Goal: Task Accomplishment & Management: Use online tool/utility

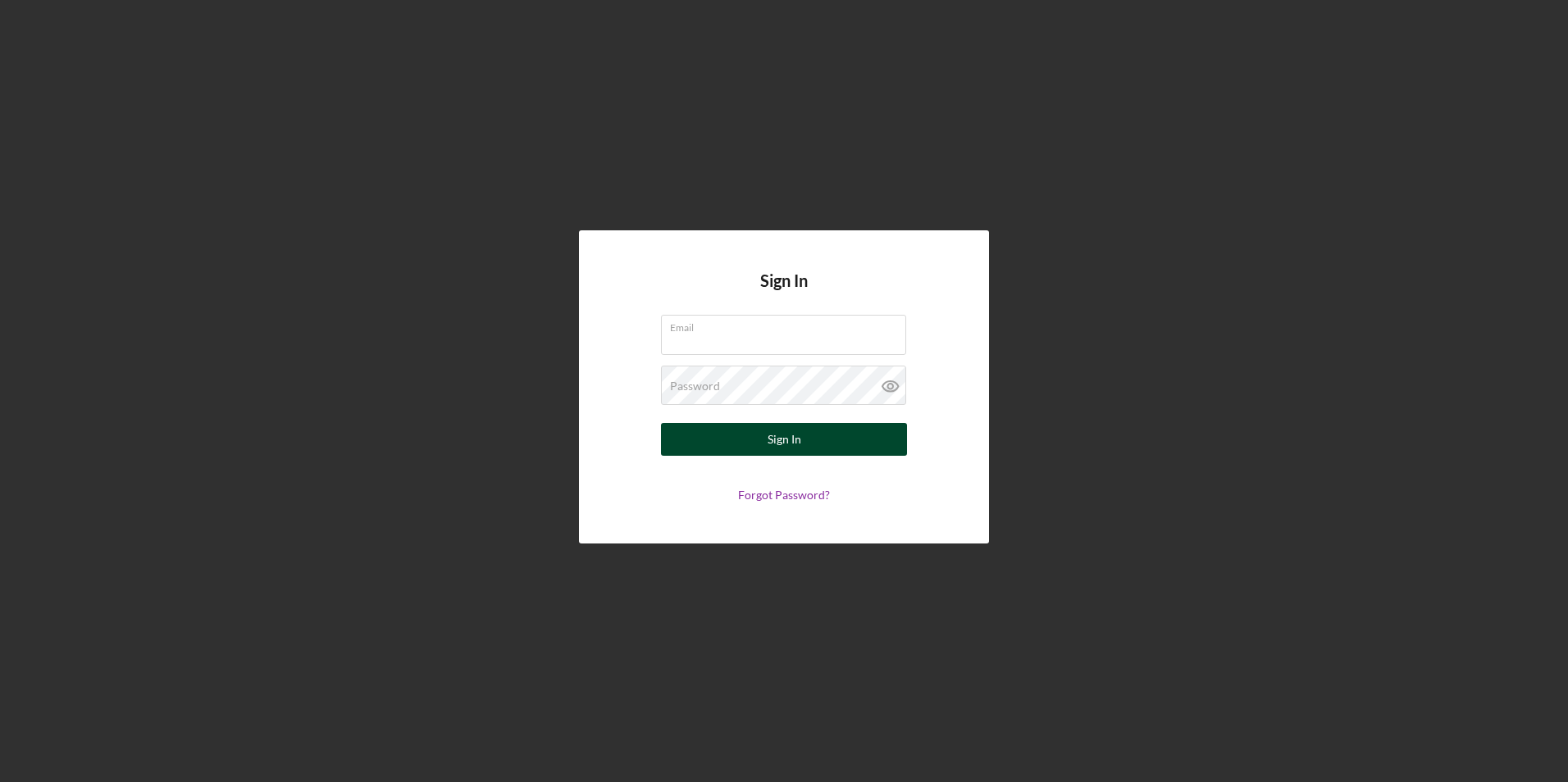
type input "[EMAIL_ADDRESS][DOMAIN_NAME]"
click at [758, 435] on button "Sign In" at bounding box center [784, 440] width 246 height 33
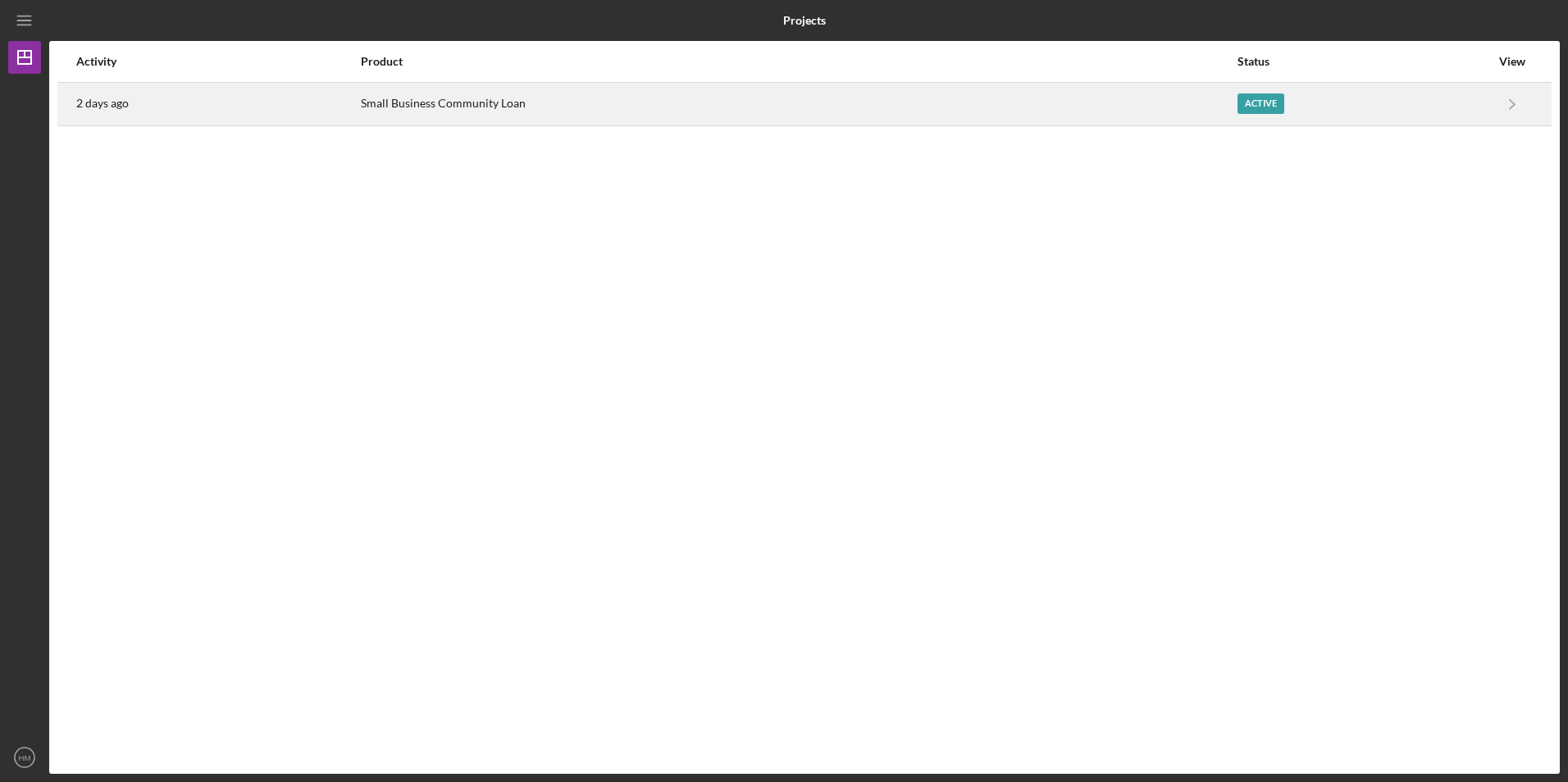
click at [1248, 100] on div "Active" at bounding box center [1262, 103] width 47 height 20
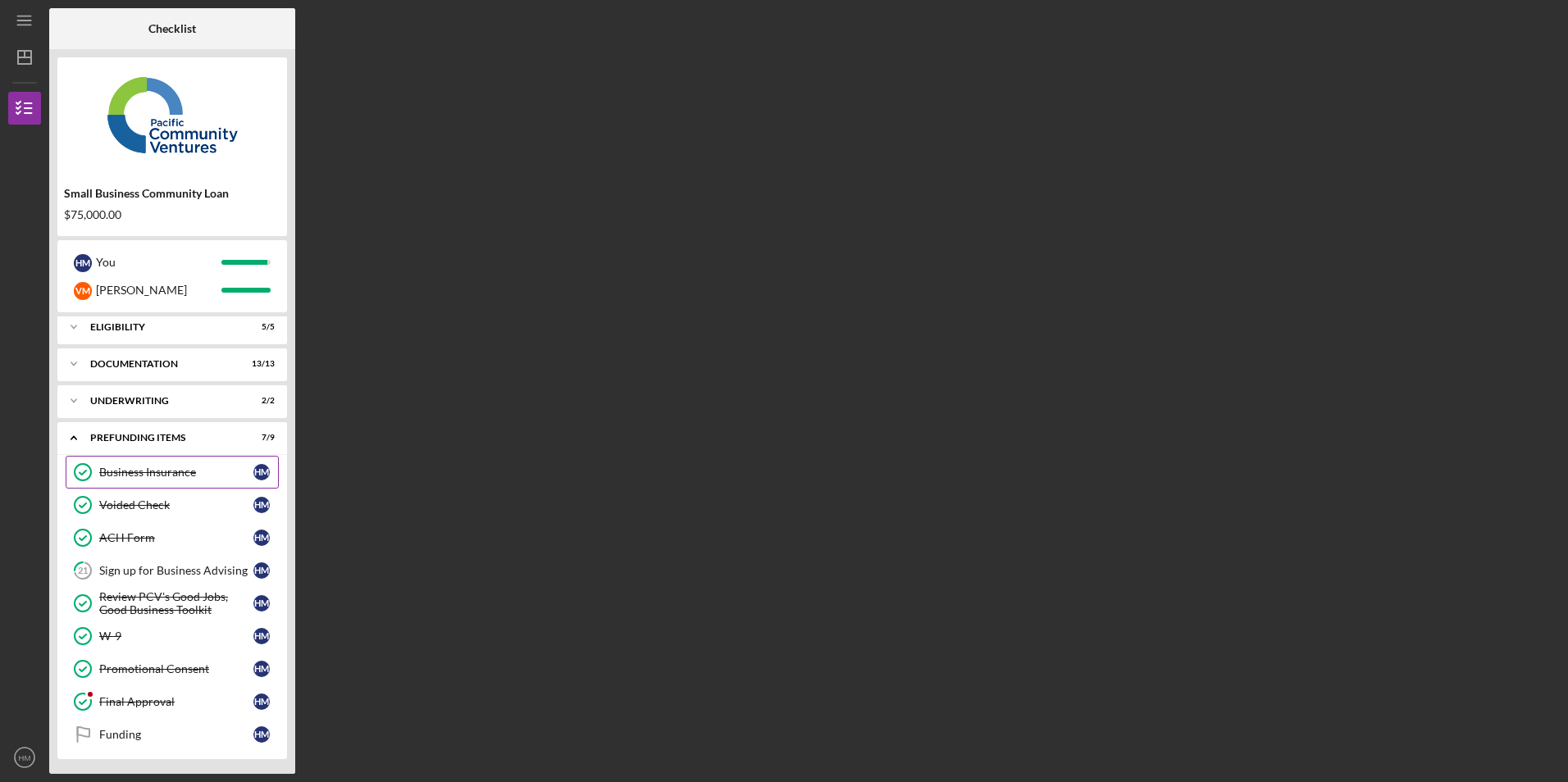
scroll to position [7, 0]
click at [156, 577] on link "21 Sign up for Business Advising H M" at bounding box center [172, 569] width 213 height 33
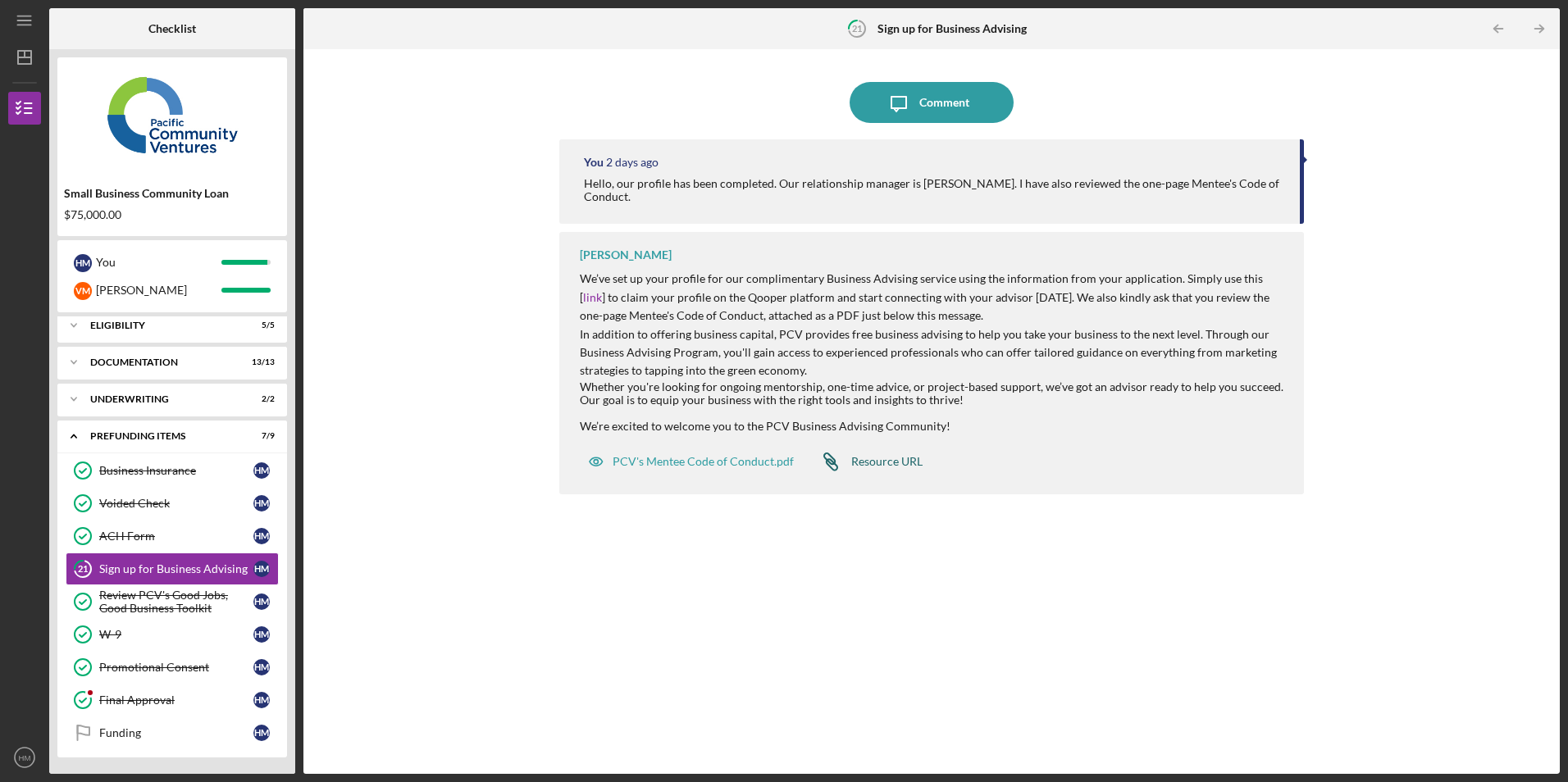
click at [895, 465] on div "Resource URL" at bounding box center [887, 461] width 72 height 13
click at [699, 466] on div "PCV's Mentee Code of Conduct.pdf" at bounding box center [704, 461] width 182 height 13
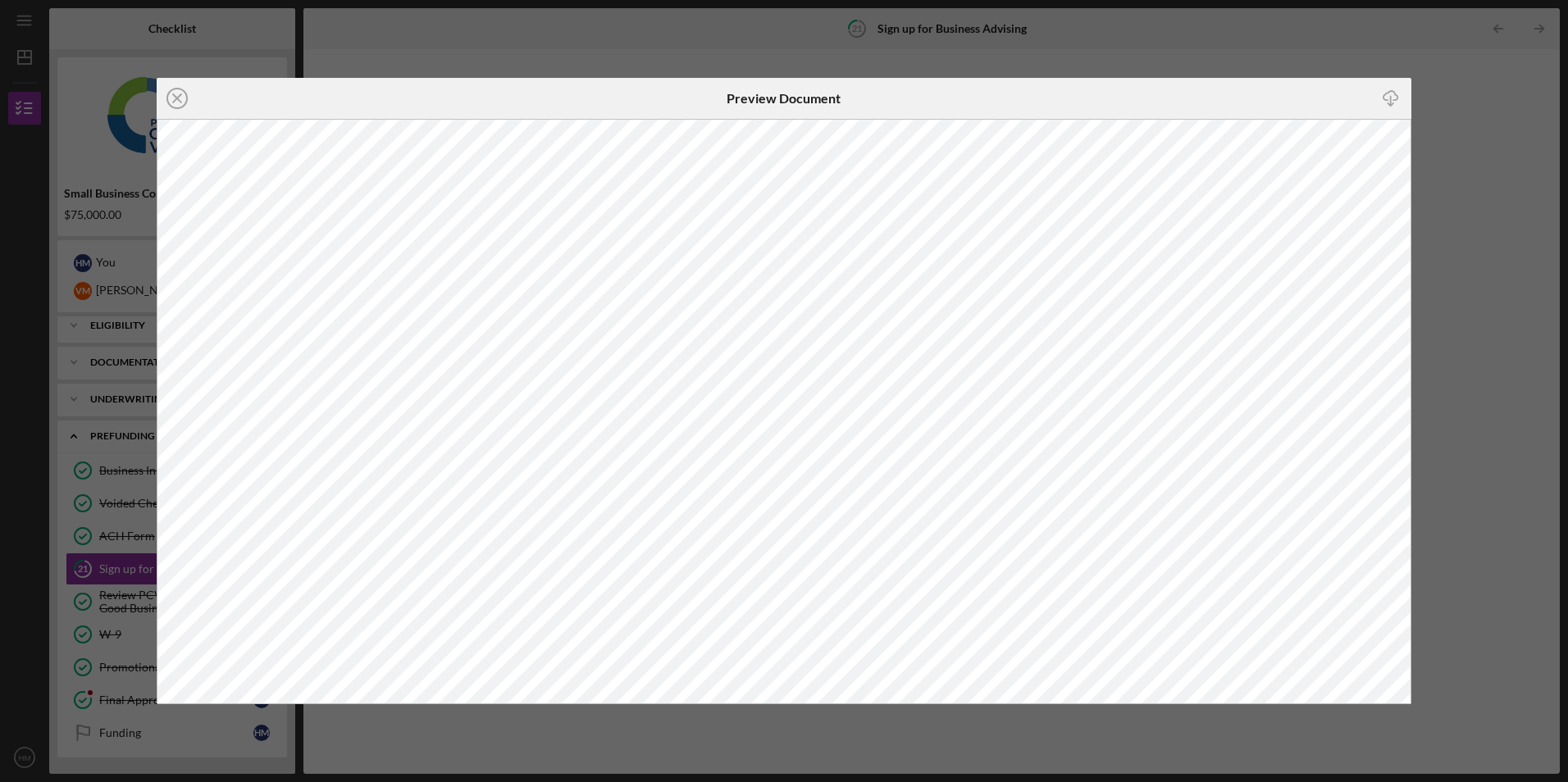
click at [1393, 99] on icon "Icon/Download" at bounding box center [1391, 99] width 37 height 37
click at [181, 100] on icon "Icon/Close" at bounding box center [176, 98] width 41 height 41
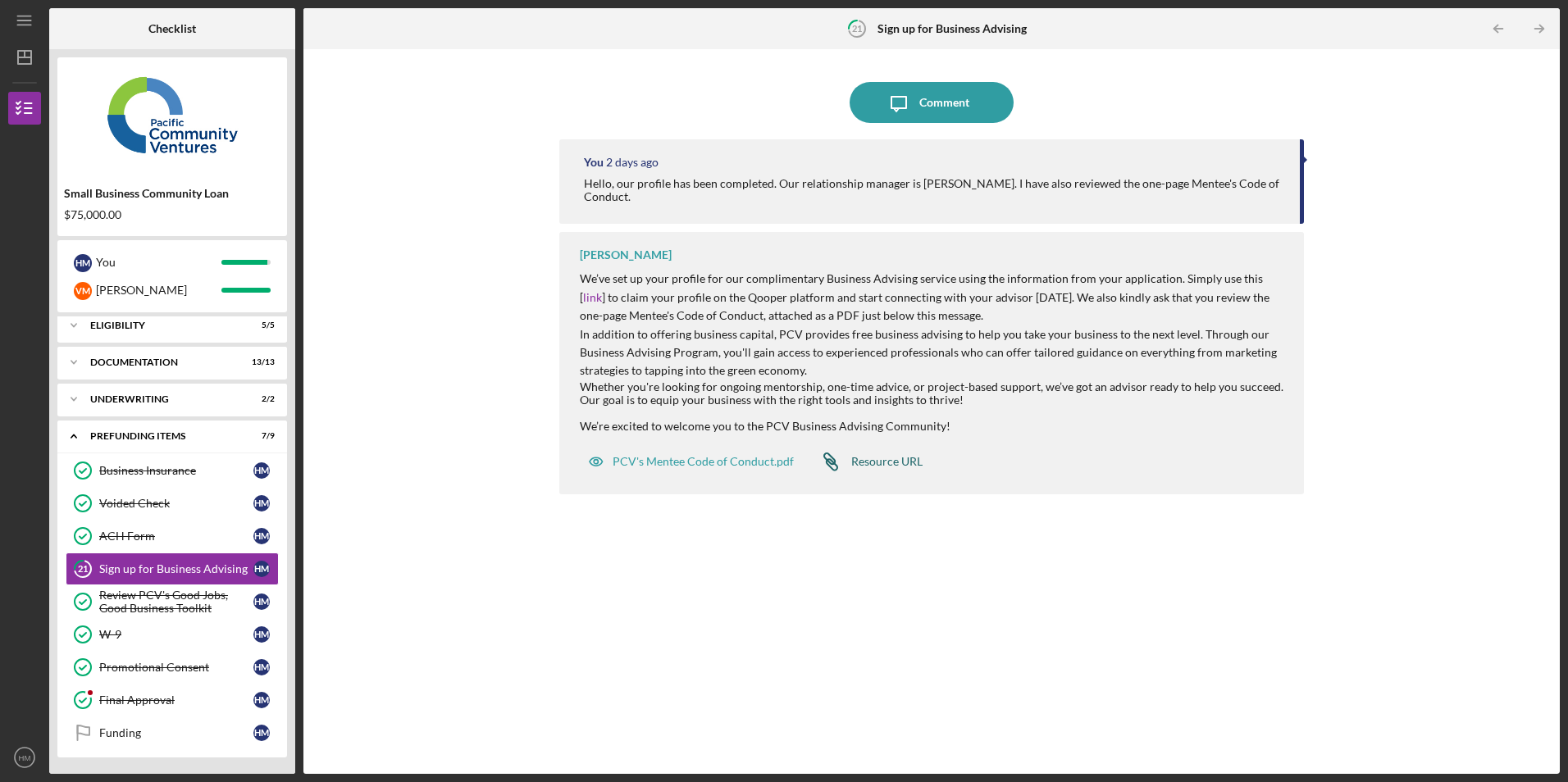
click at [907, 457] on div "Resource URL" at bounding box center [887, 461] width 72 height 13
